Goal: Check status: Check status

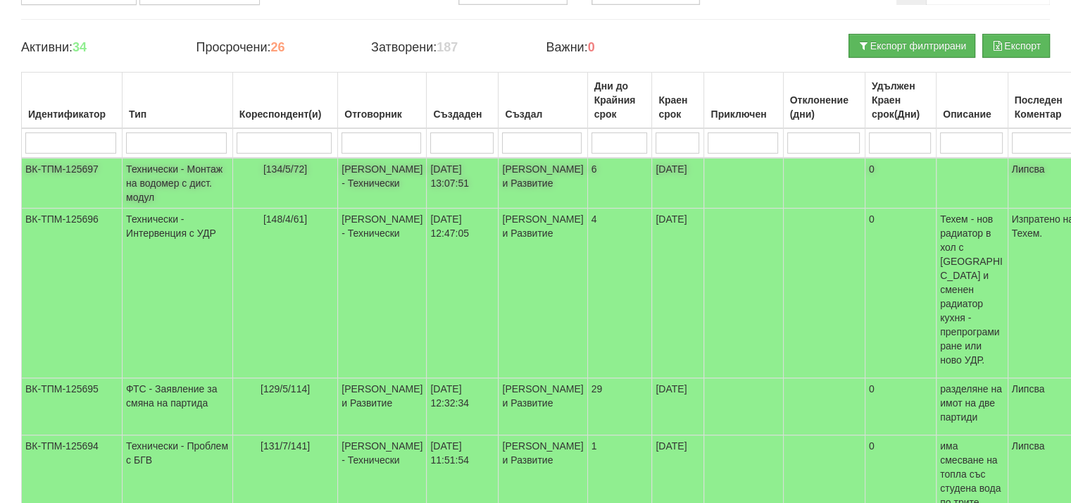
scroll to position [141, 0]
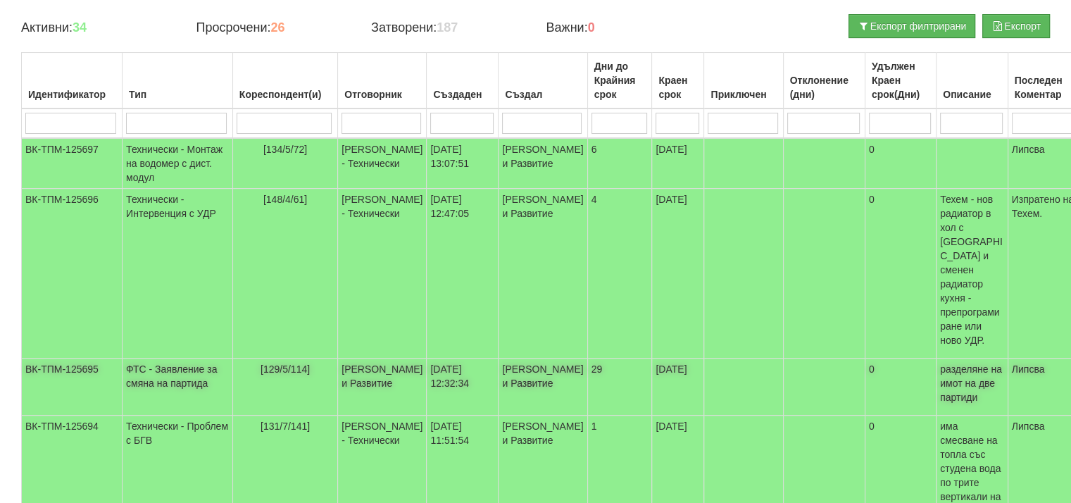
click at [138, 370] on td "ФТС - Заявление за смяна на партида" at bounding box center [178, 386] width 111 height 57
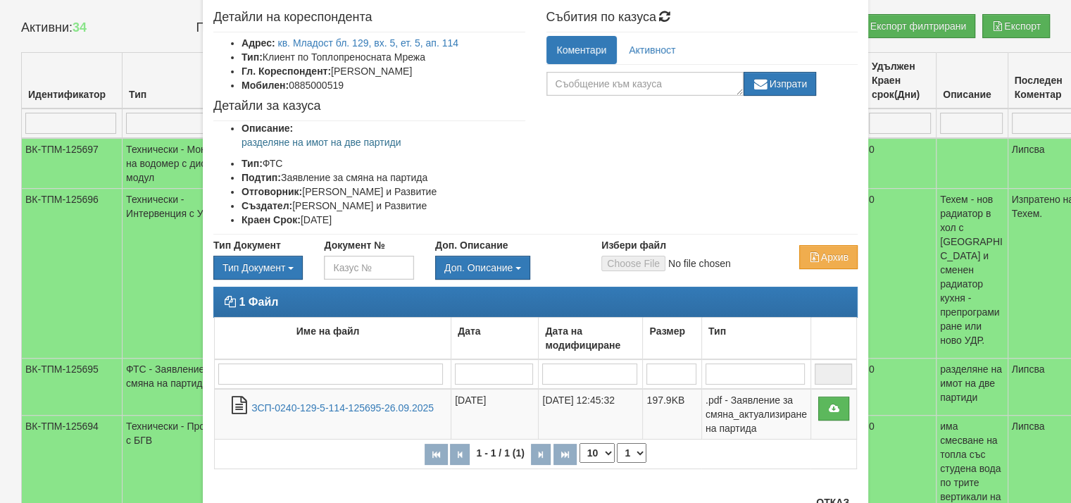
scroll to position [70, 0]
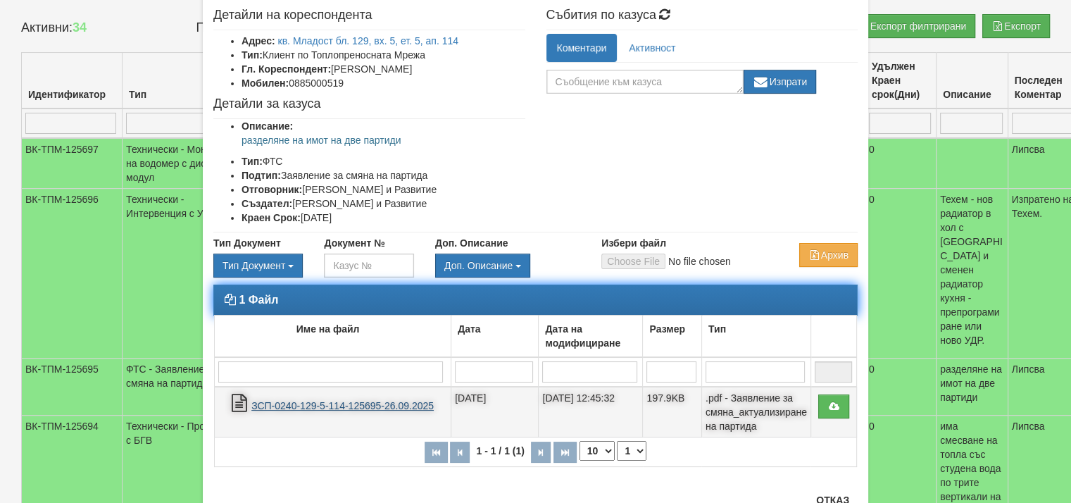
click at [322, 411] on link "ЗСП-0240-129-5-114-125695-26.09.2025" at bounding box center [342, 405] width 182 height 11
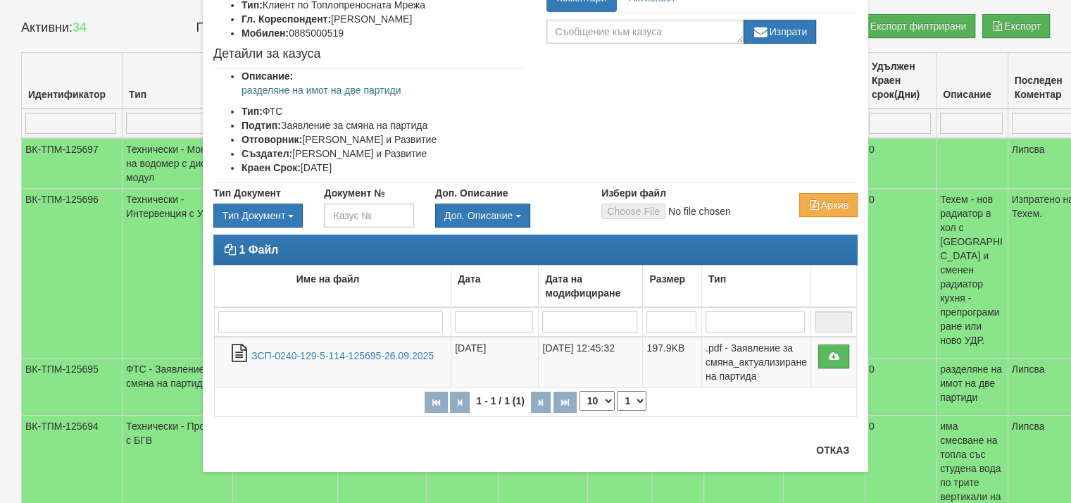
scroll to position [125, 0]
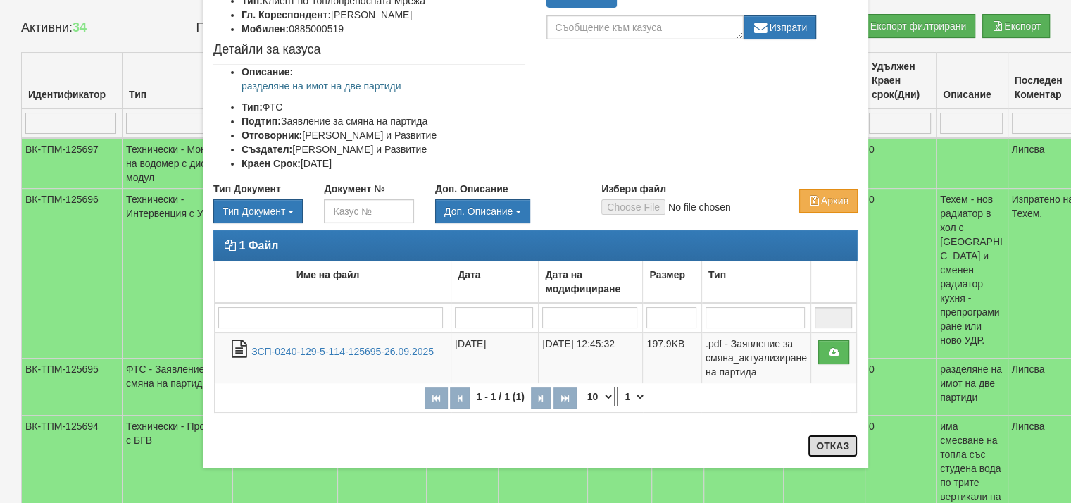
click at [822, 439] on button "Отказ" at bounding box center [833, 445] width 50 height 23
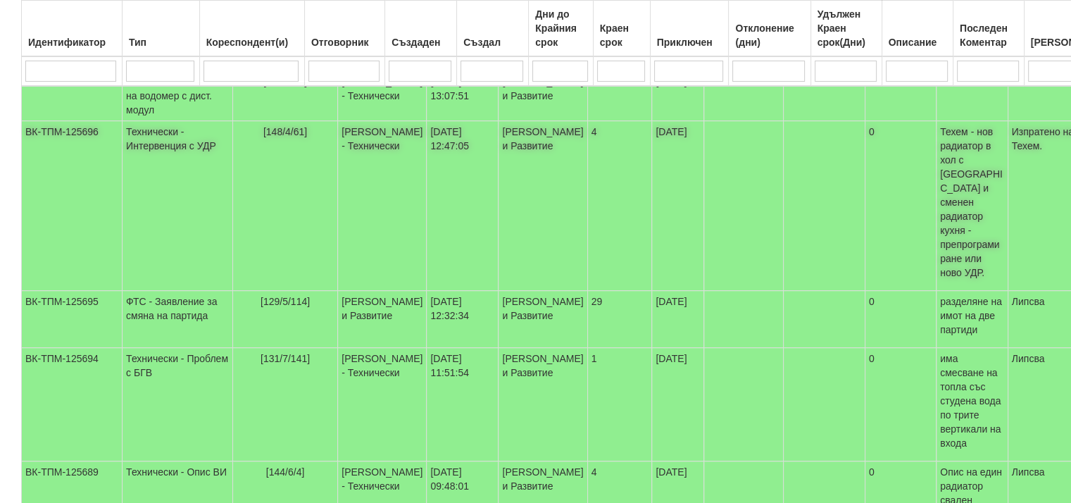
scroll to position [211, 0]
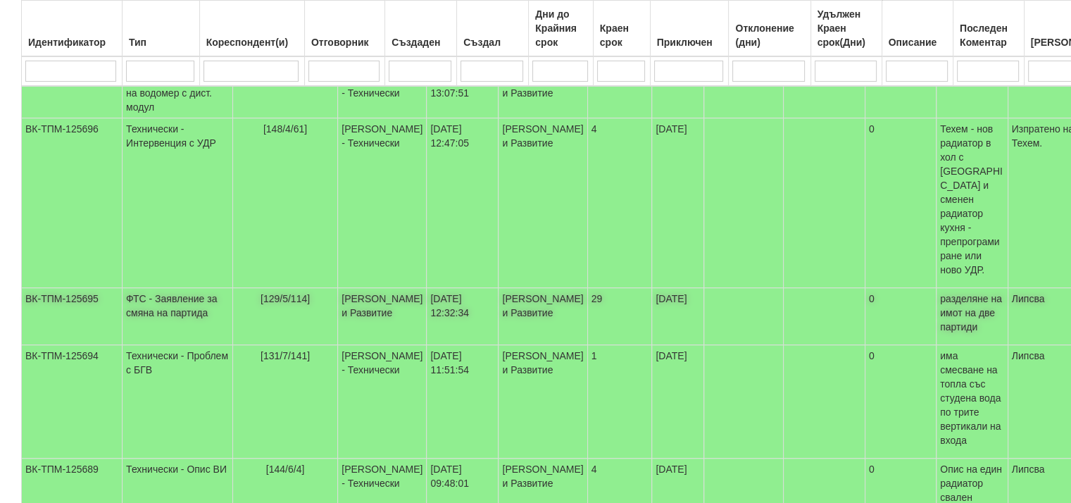
click at [144, 301] on td "ФТС - Заявление за смяна на партида" at bounding box center [178, 316] width 111 height 57
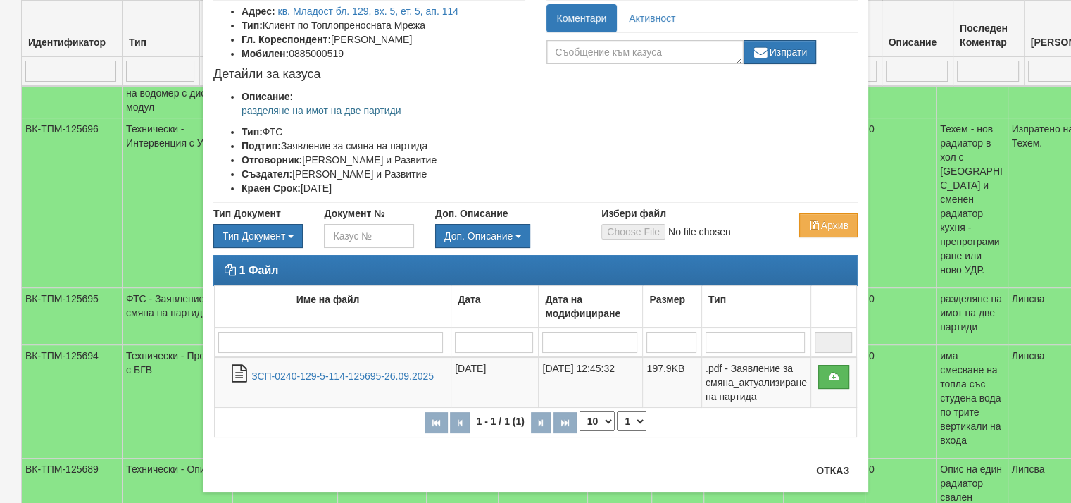
scroll to position [124, 0]
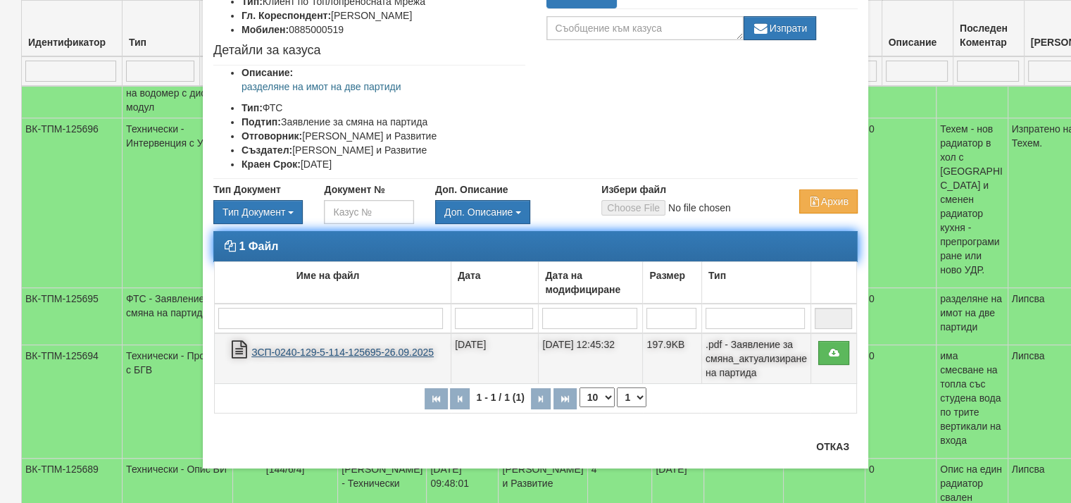
click at [415, 358] on link "ЗСП-0240-129-5-114-125695-26.09.2025" at bounding box center [342, 351] width 182 height 11
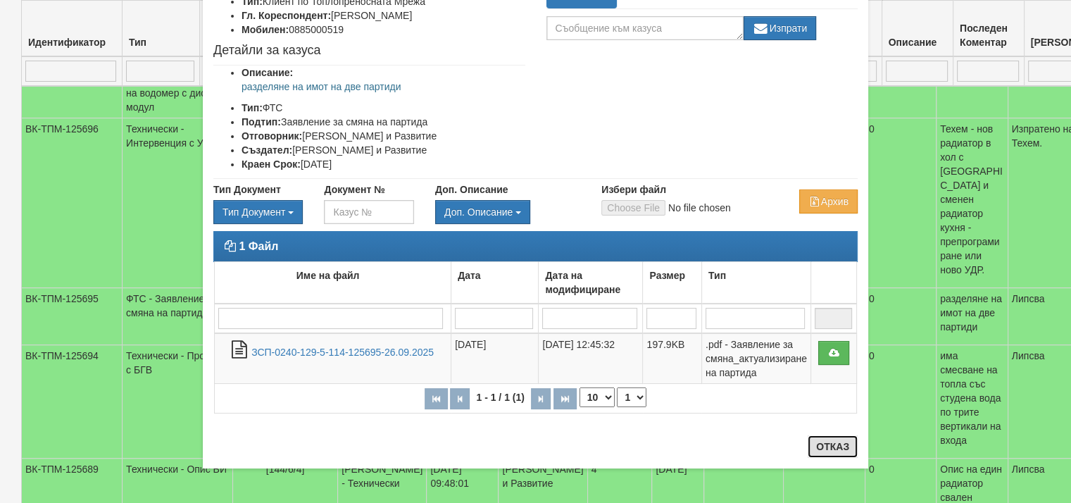
drag, startPoint x: 836, startPoint y: 443, endPoint x: 829, endPoint y: 437, distance: 9.6
click at [836, 443] on button "Отказ" at bounding box center [833, 446] width 50 height 23
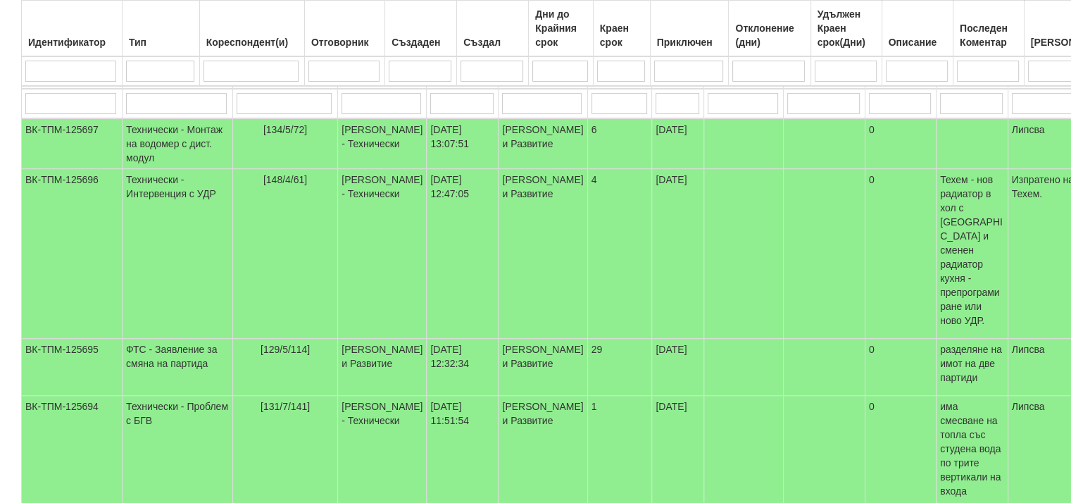
scroll to position [0, 0]
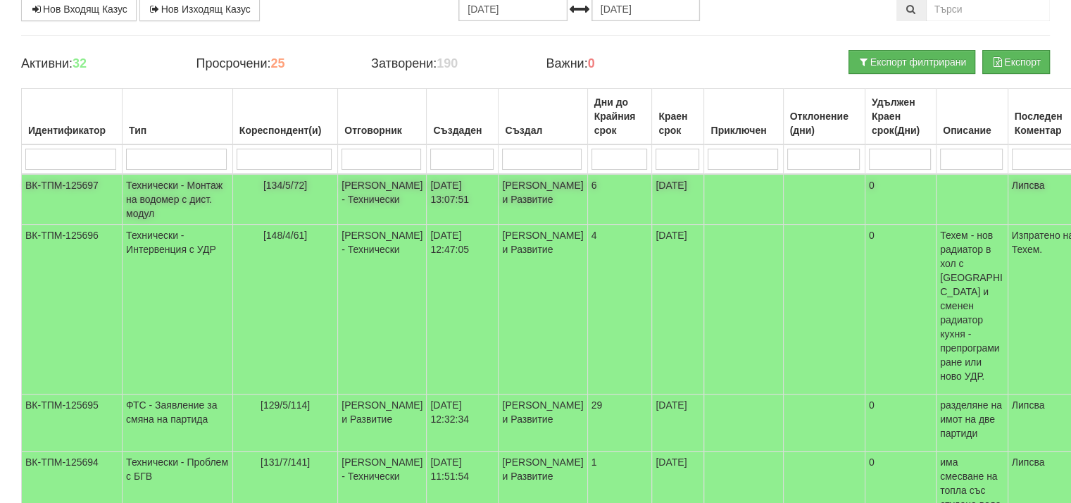
scroll to position [211, 0]
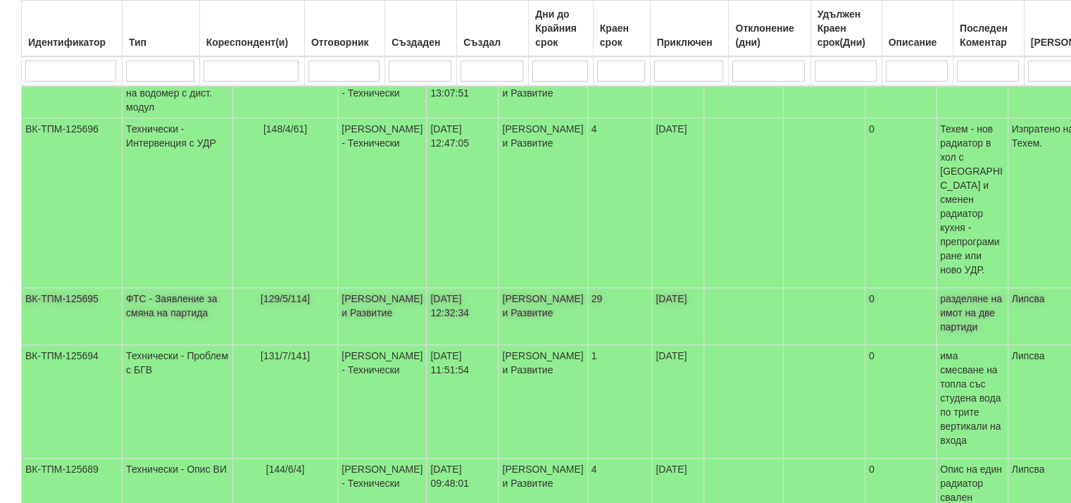
click at [338, 308] on td "[PERSON_NAME] и Развитие" at bounding box center [382, 316] width 89 height 57
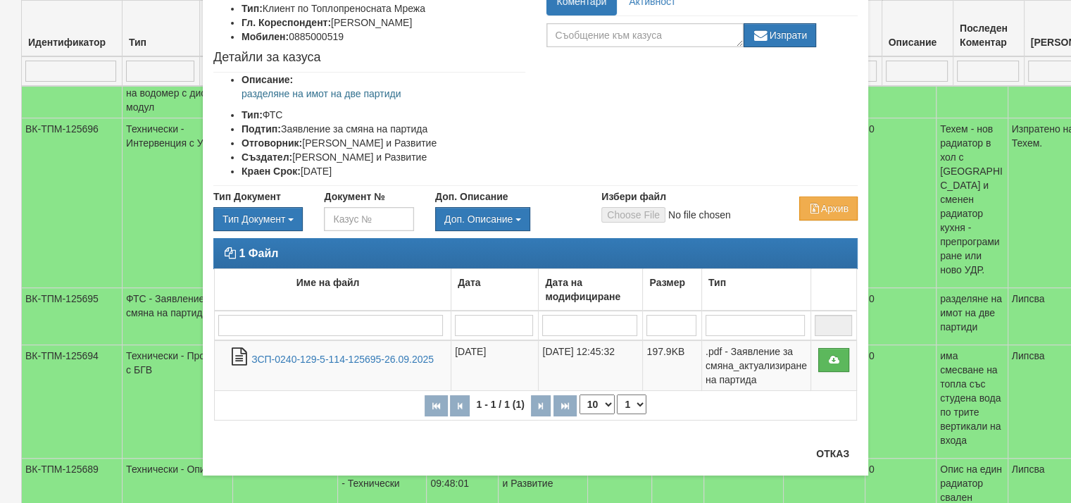
scroll to position [124, 0]
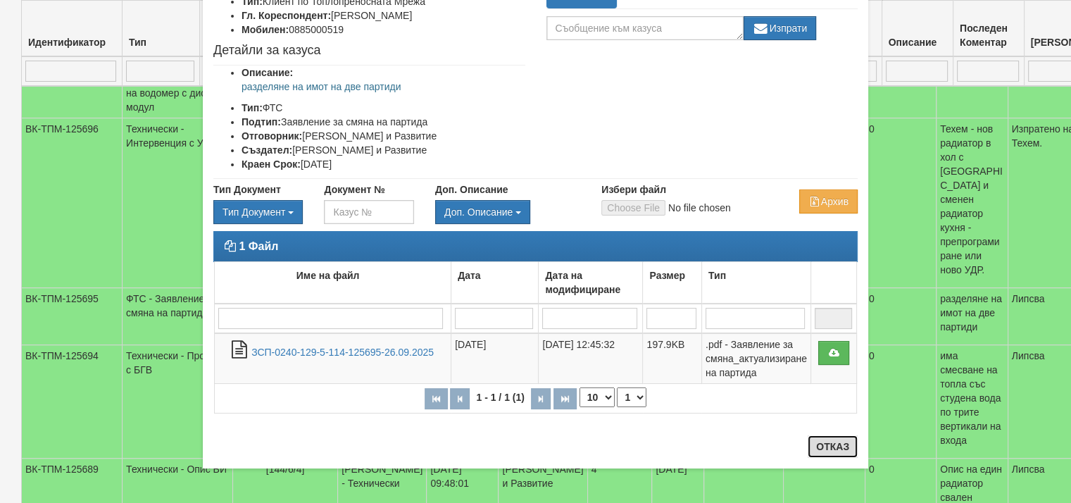
click at [830, 446] on button "Отказ" at bounding box center [833, 446] width 50 height 23
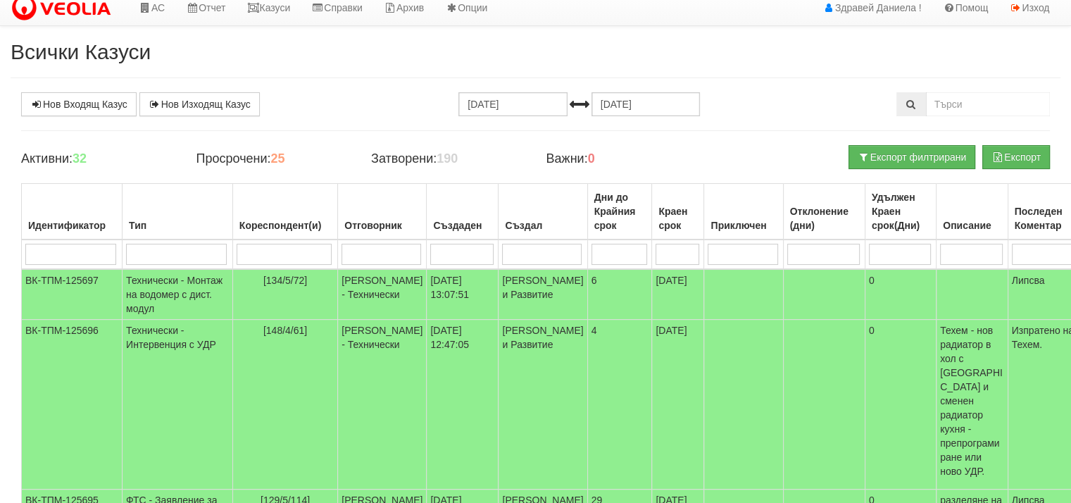
scroll to position [0, 0]
